Goal: Find specific page/section: Find specific page/section

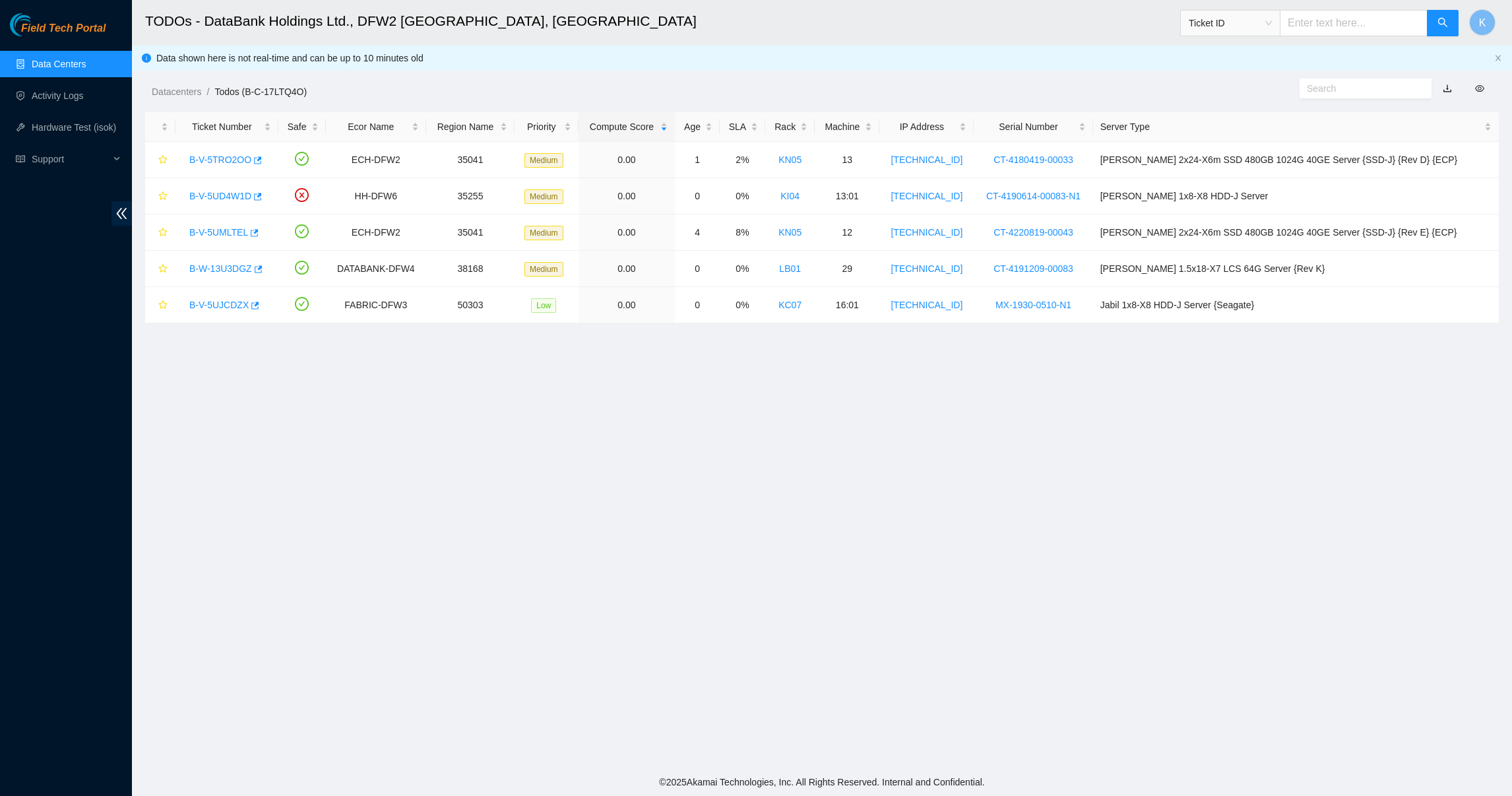
click at [64, 59] on link "Data Centers" at bounding box center [59, 64] width 54 height 11
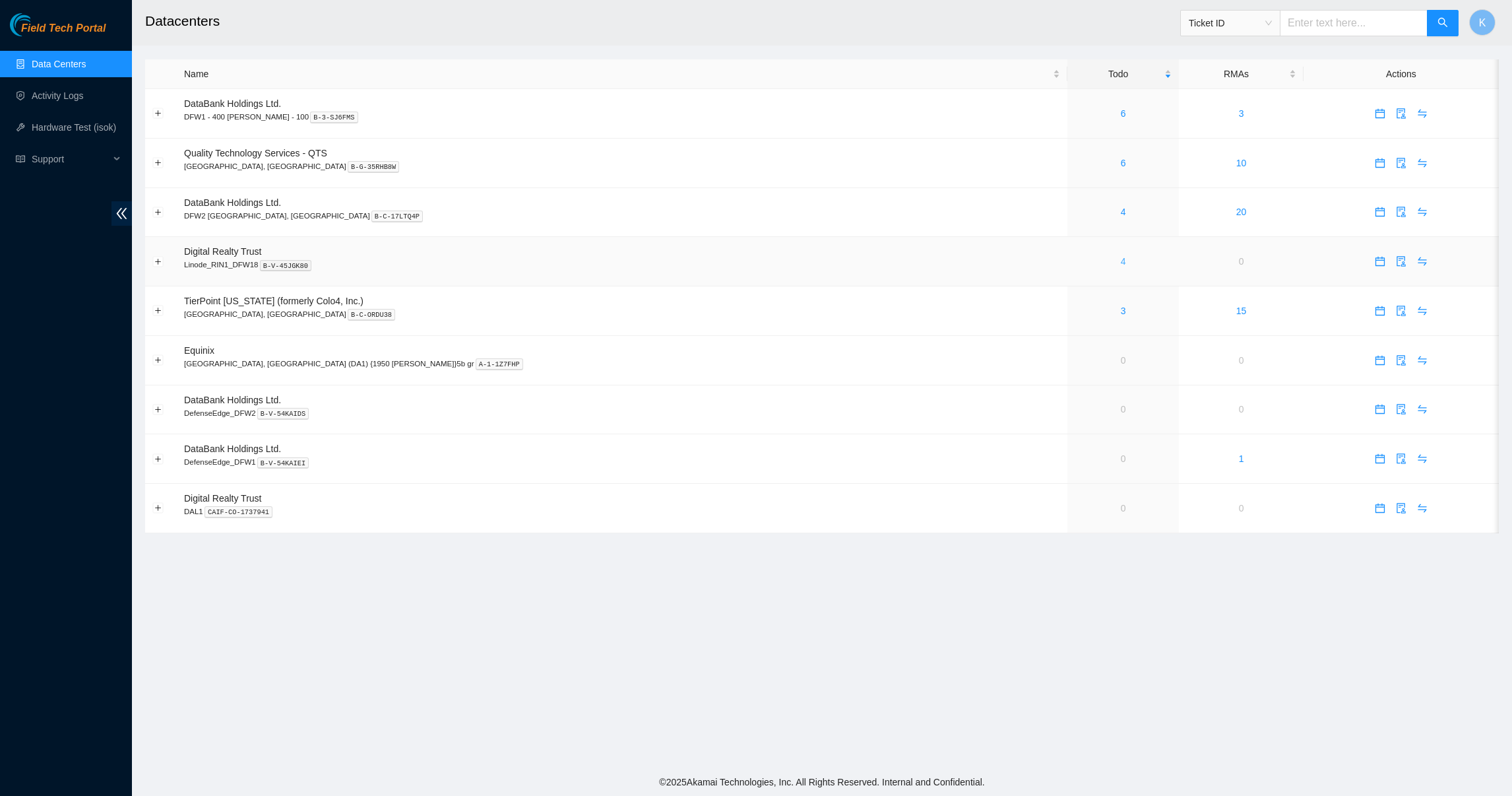
click at [1121, 267] on link "4" at bounding box center [1124, 261] width 5 height 11
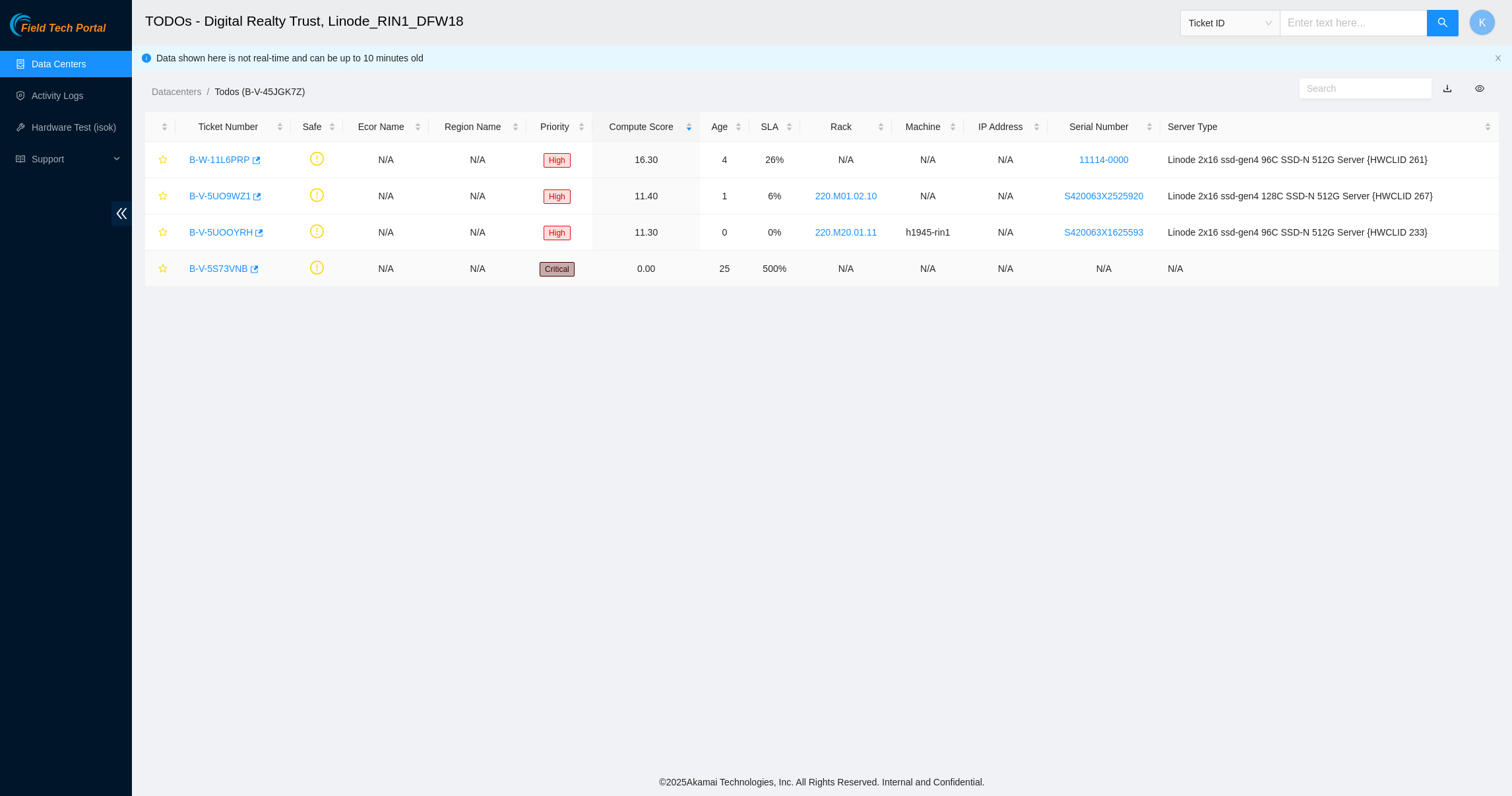
click at [219, 265] on link "B-V-5S73VNB" at bounding box center [219, 269] width 59 height 11
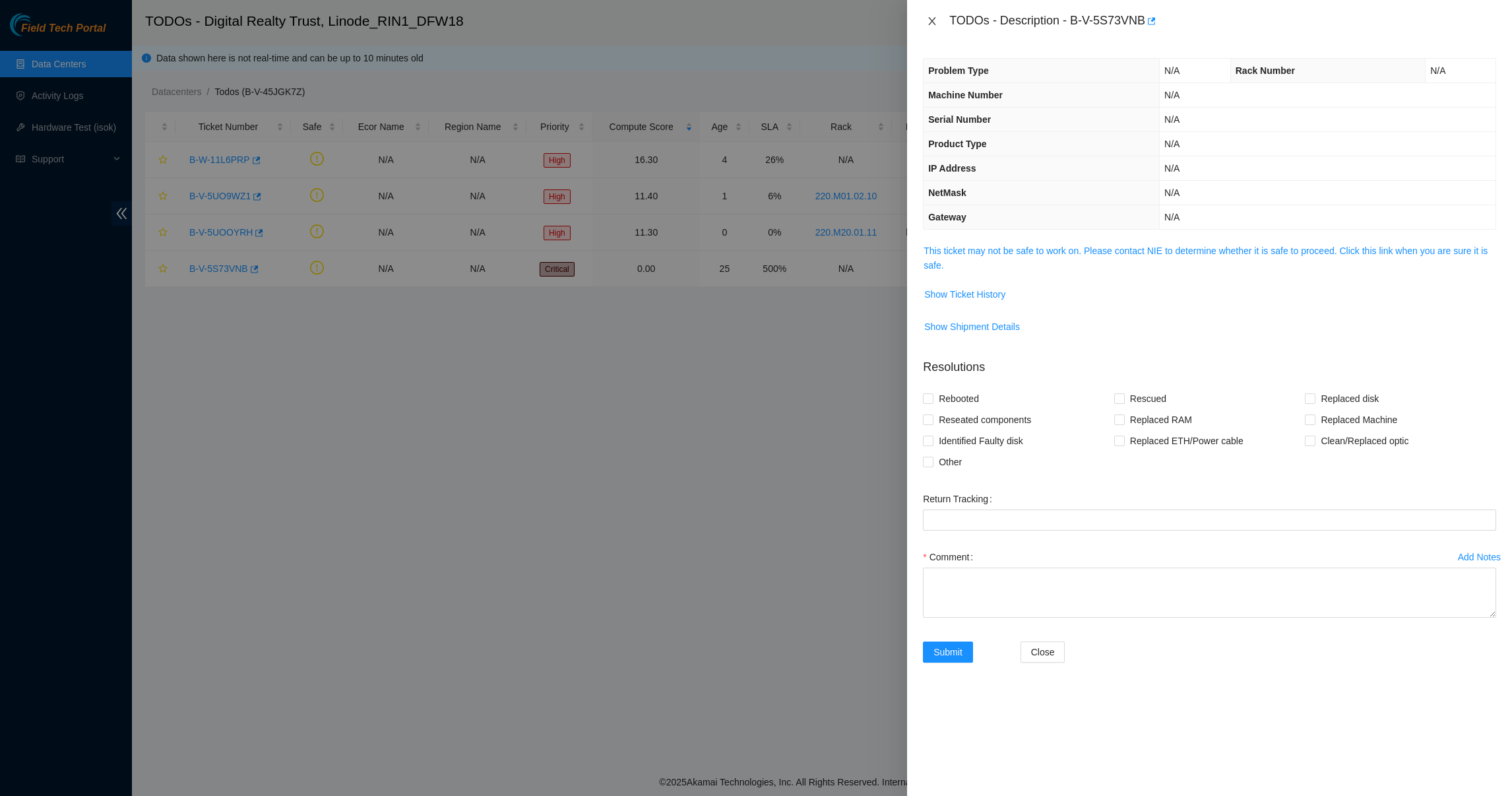
click at [940, 22] on button "Close" at bounding box center [932, 21] width 19 height 12
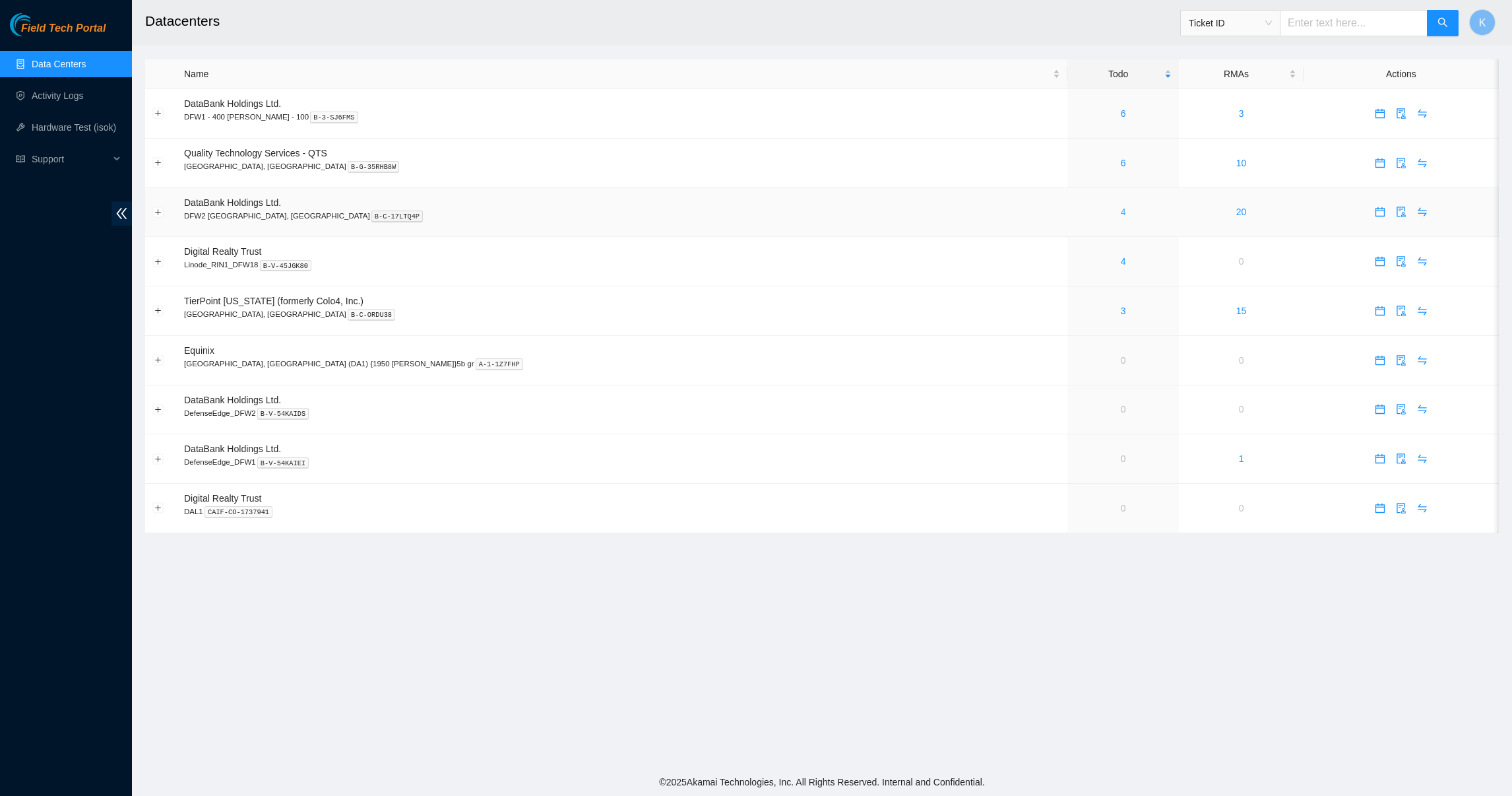
click at [1121, 216] on link "4" at bounding box center [1124, 211] width 5 height 11
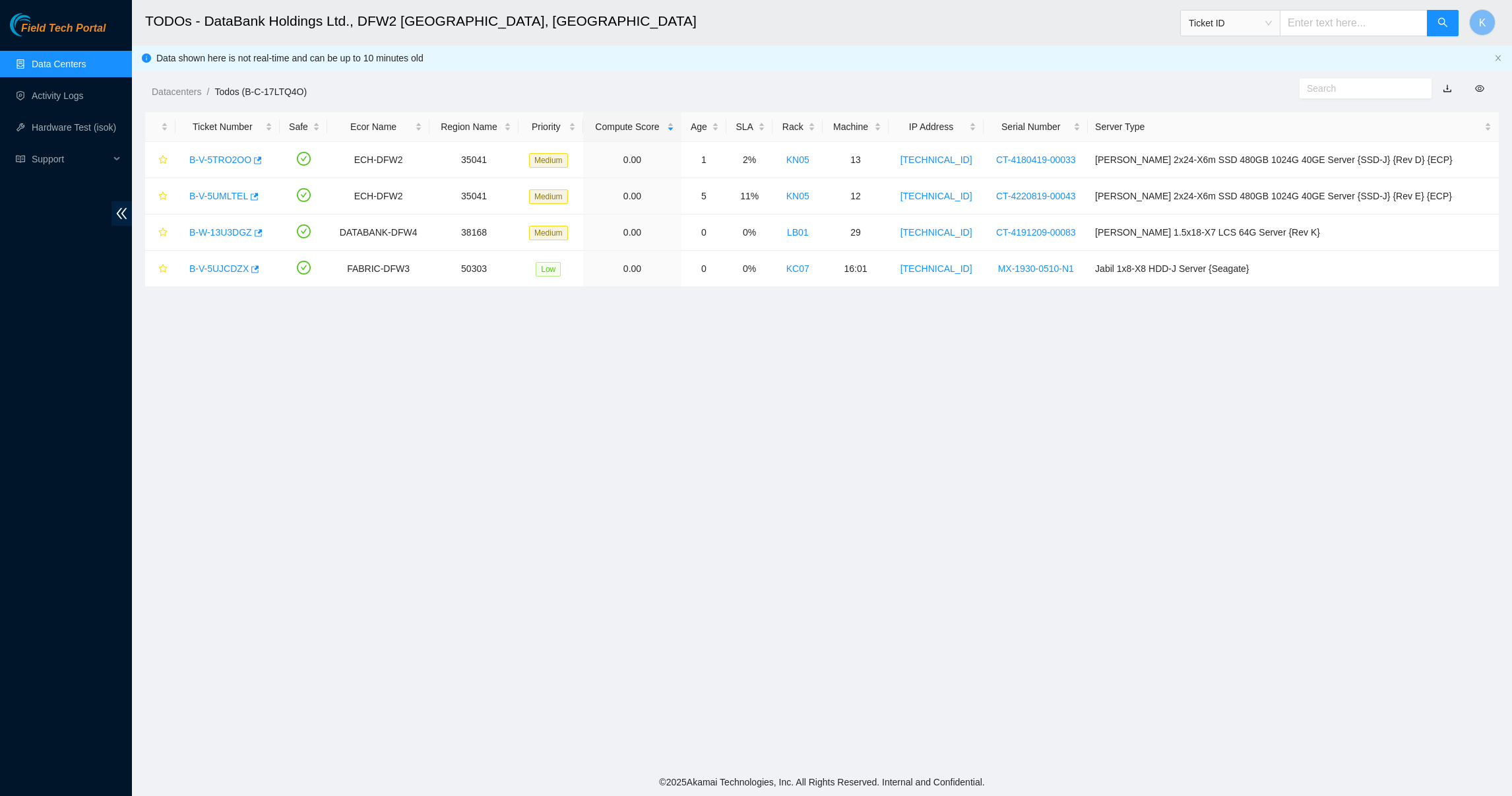
click at [486, 409] on main "TODOs - DataBank Holdings Ltd., DFW2 [GEOGRAPHIC_DATA], [GEOGRAPHIC_DATA] Ticke…" at bounding box center [823, 384] width 1381 height 768
click at [220, 198] on link "B-V-5UMLTEL" at bounding box center [219, 196] width 59 height 11
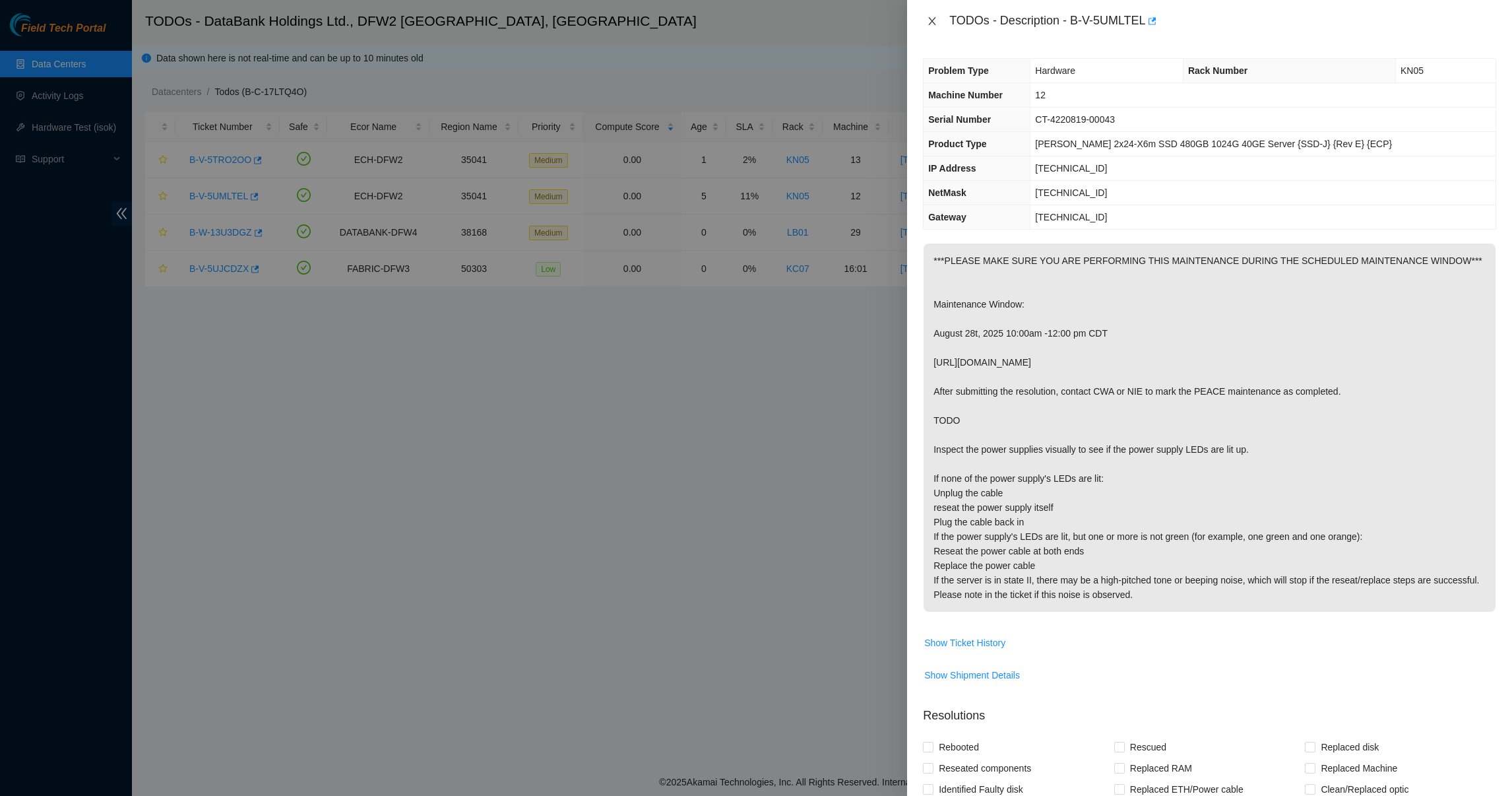
click at [935, 26] on icon "close" at bounding box center [932, 20] width 11 height 11
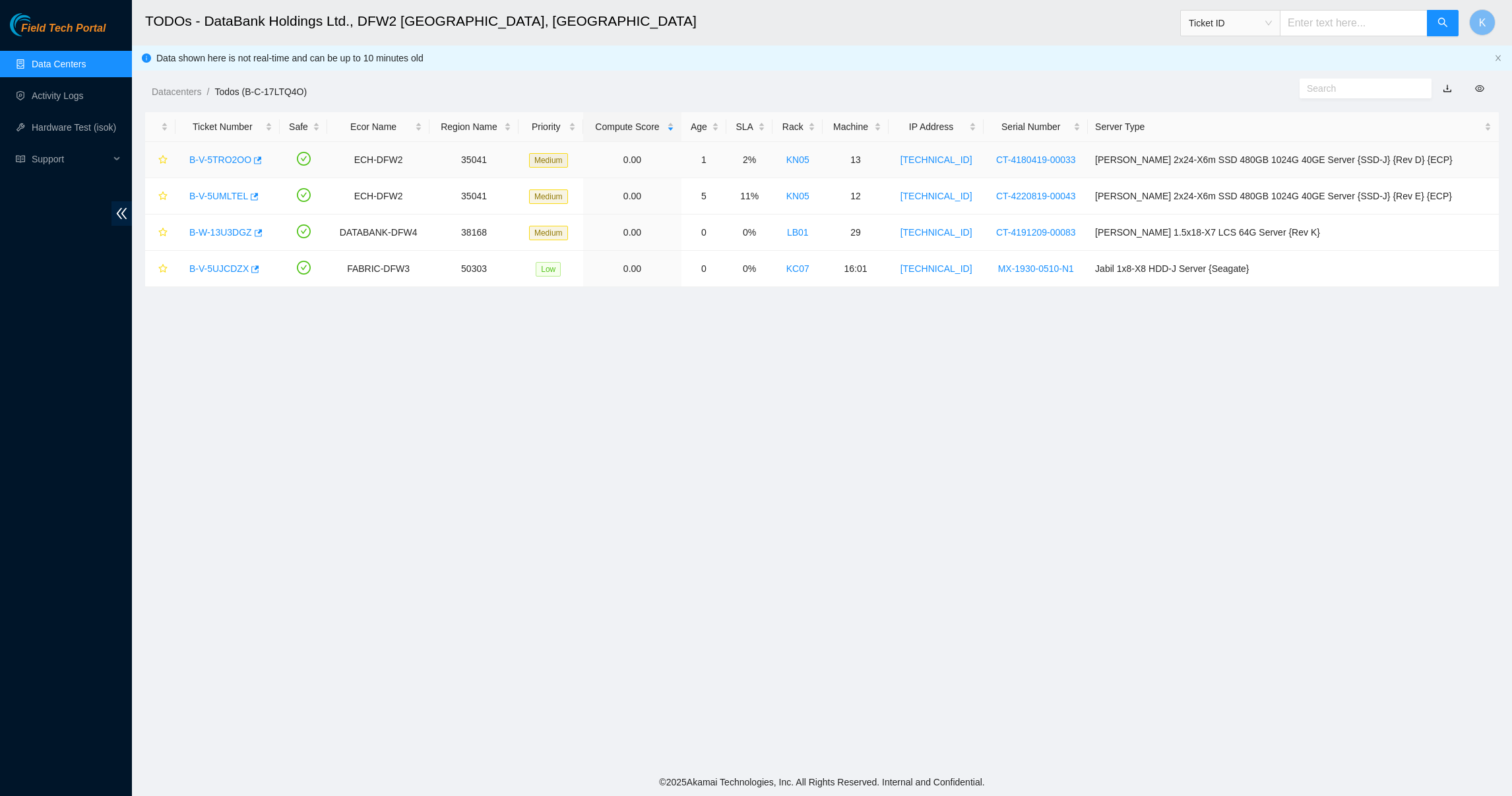
click at [219, 164] on link "B-V-5TRO2OO" at bounding box center [220, 159] width 62 height 11
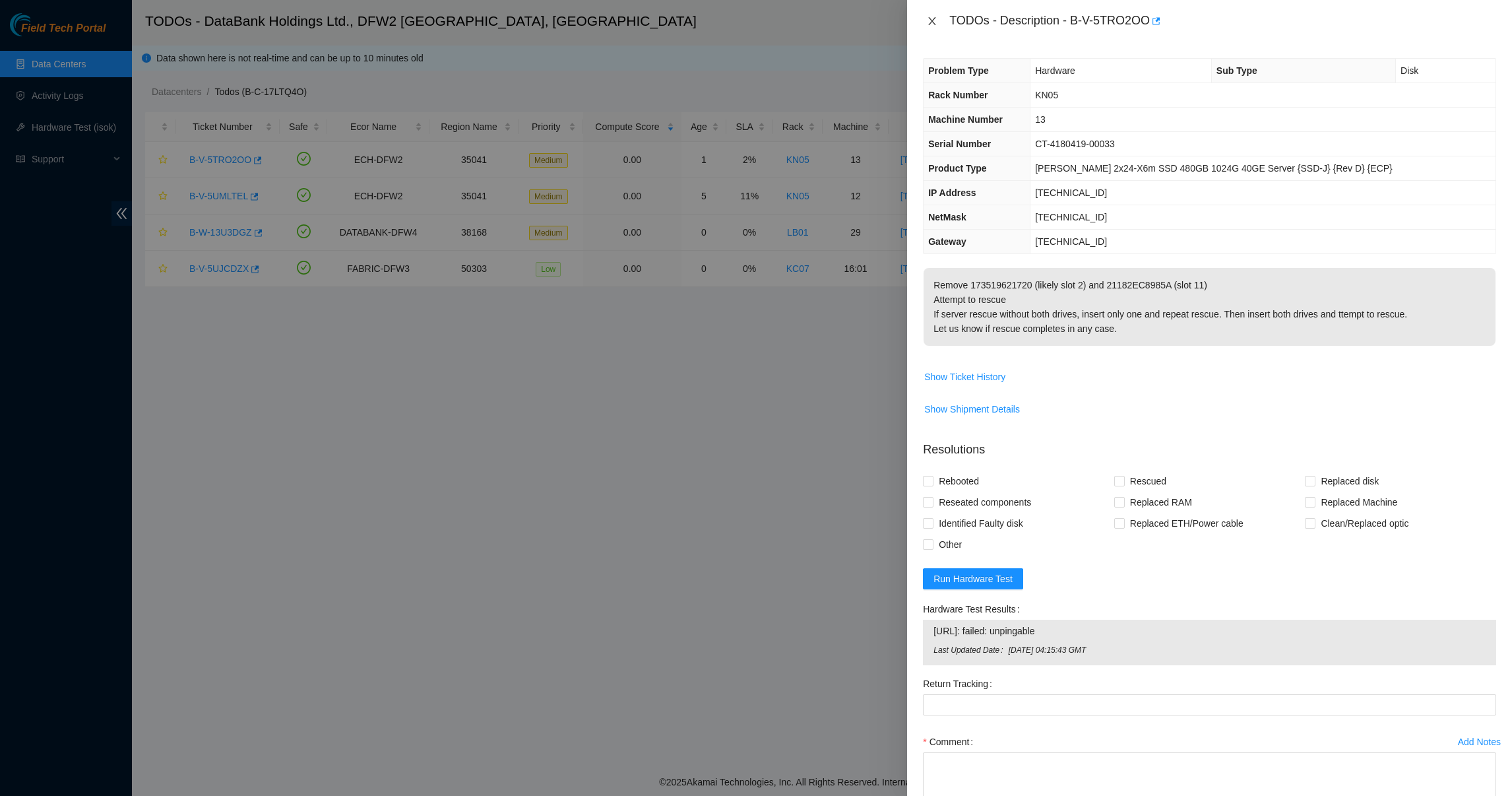
click at [931, 20] on icon "close" at bounding box center [932, 20] width 11 height 11
